Goal: Task Accomplishment & Management: Use online tool/utility

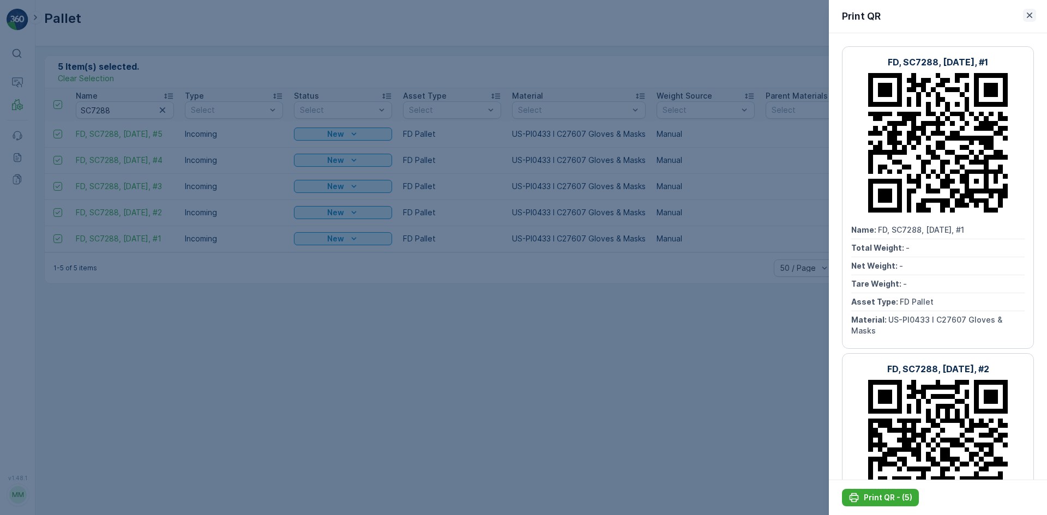
click at [1029, 20] on icon "button" at bounding box center [1029, 15] width 11 height 11
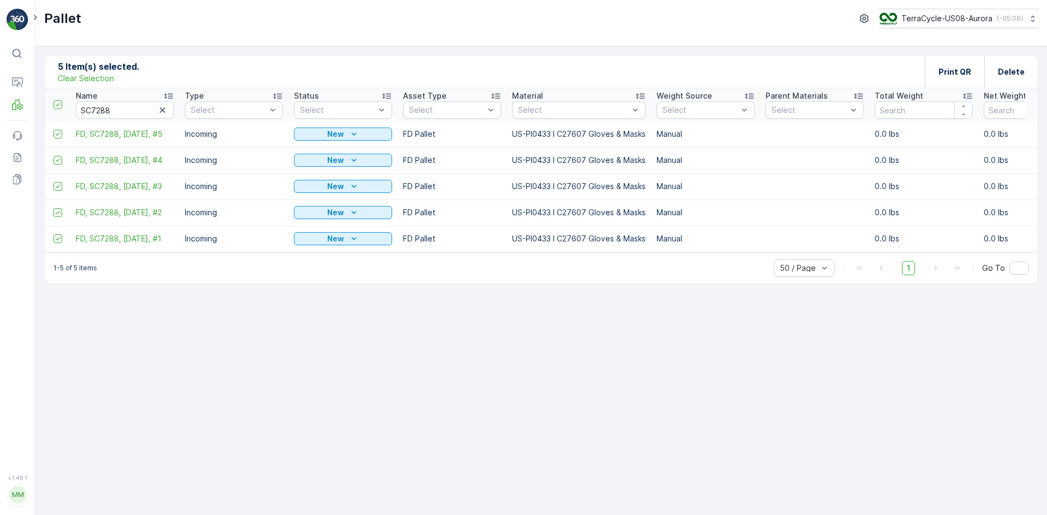
click at [77, 73] on p "Clear Selection" at bounding box center [86, 78] width 56 height 11
click at [165, 110] on icon "button" at bounding box center [162, 110] width 11 height 11
click at [541, 107] on div at bounding box center [573, 110] width 113 height 9
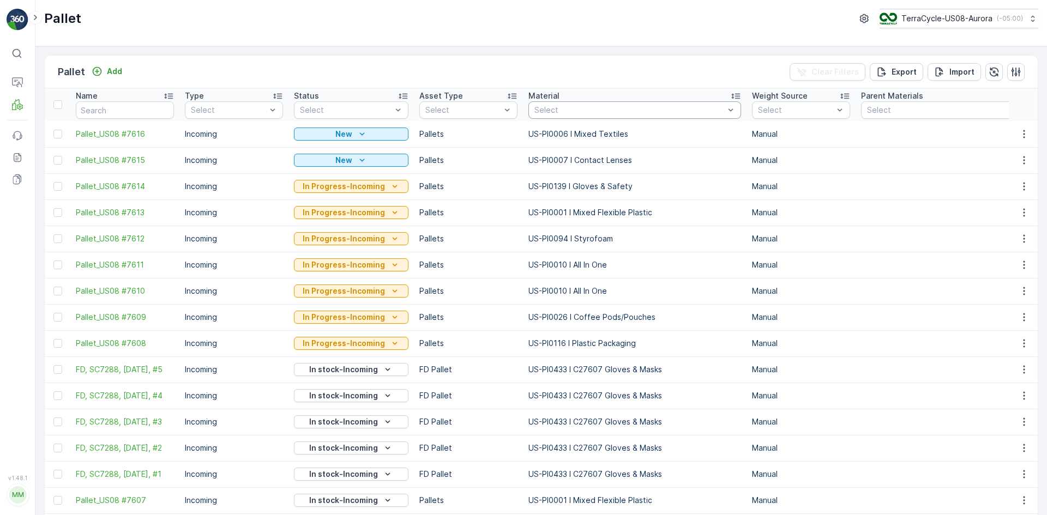
click at [549, 110] on div at bounding box center [629, 110] width 192 height 9
type input "999"
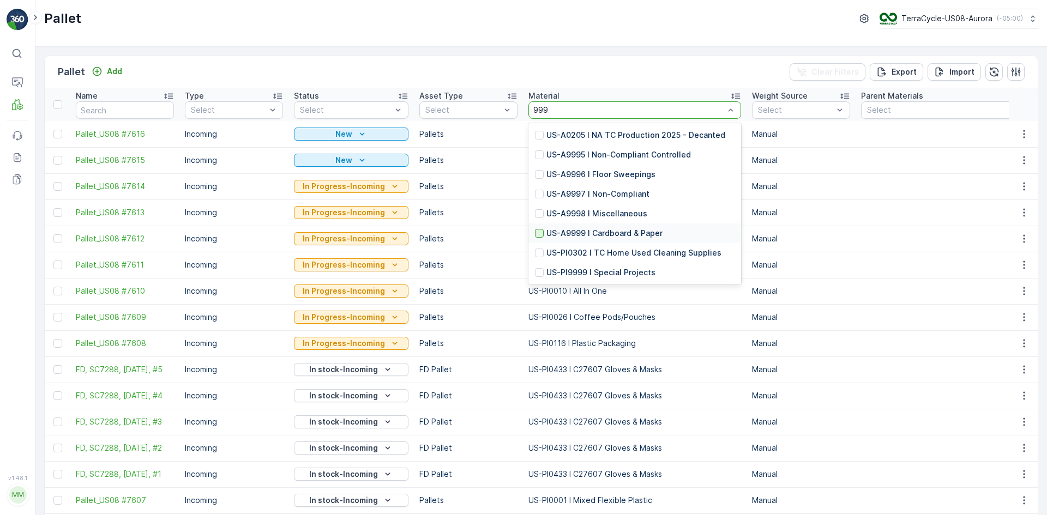
click at [536, 234] on div at bounding box center [539, 233] width 9 height 9
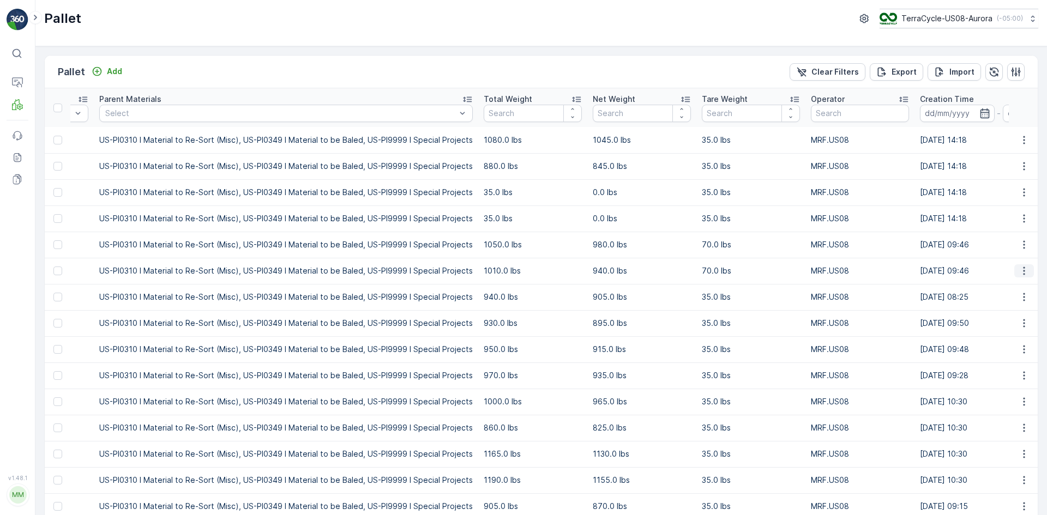
click at [1019, 269] on icon "button" at bounding box center [1023, 270] width 11 height 11
click at [1008, 297] on div "Edit Pallet" at bounding box center [1011, 302] width 72 height 15
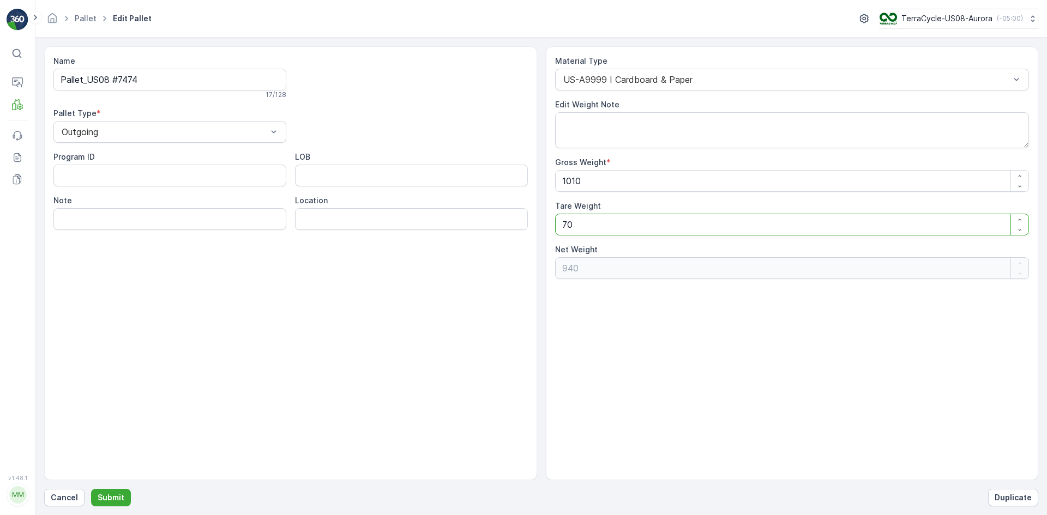
click at [593, 231] on Weight "70" at bounding box center [792, 225] width 474 height 22
click at [593, 230] on Weight "70" at bounding box center [792, 225] width 474 height 22
click at [61, 504] on button "Cancel" at bounding box center [64, 497] width 40 height 17
